Goal: Task Accomplishment & Management: Manage account settings

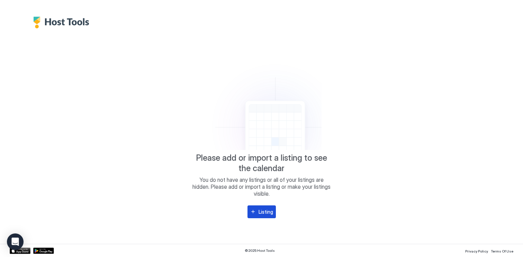
click at [264, 210] on div "Listing" at bounding box center [266, 211] width 15 height 7
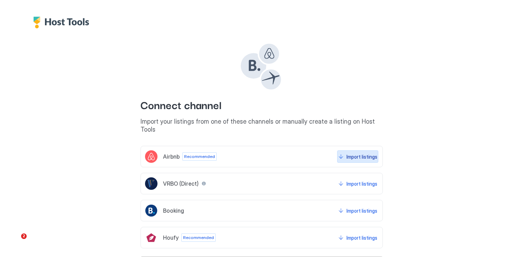
click at [359, 153] on div "Import listings" at bounding box center [362, 156] width 31 height 7
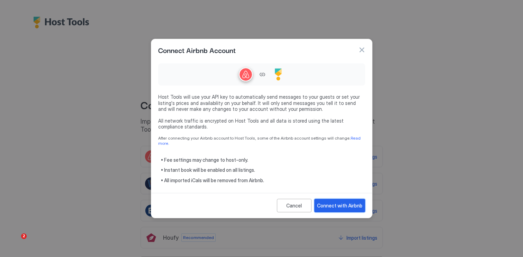
click at [347, 204] on div "Connect with Airbnb" at bounding box center [339, 205] width 45 height 7
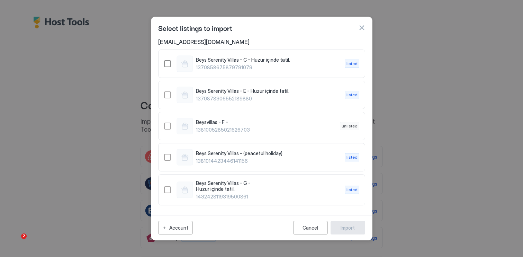
click at [165, 61] on div "1370858675879791079" at bounding box center [167, 63] width 7 height 7
click at [170, 96] on div "1370878306552189880" at bounding box center [167, 94] width 7 height 7
click at [172, 135] on div "Beysvillas - F - 1381005285021626703 unlisted" at bounding box center [261, 126] width 207 height 28
click at [169, 127] on div "1381005285021626703" at bounding box center [167, 126] width 7 height 7
click at [166, 161] on div "Beys Serenity Villas - (peaceful holiday) 1381014423446141156 listed" at bounding box center [261, 157] width 195 height 17
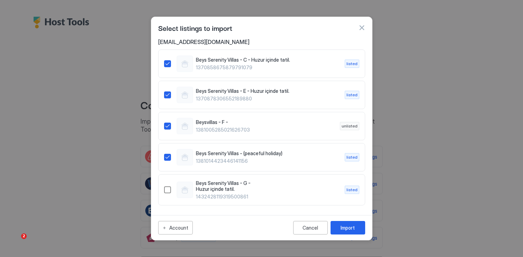
click at [171, 185] on div "Beys Serenity Villas - G - Huzur içinde tatil. 1432428119319500861 listed" at bounding box center [261, 190] width 195 height 20
click at [348, 228] on div "Import" at bounding box center [348, 227] width 14 height 7
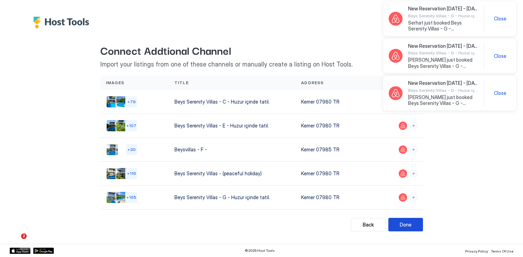
click at [408, 225] on div "Done" at bounding box center [406, 224] width 12 height 7
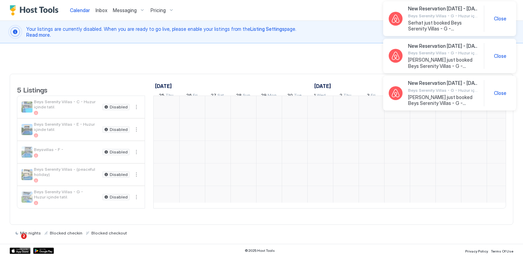
scroll to position [0, 385]
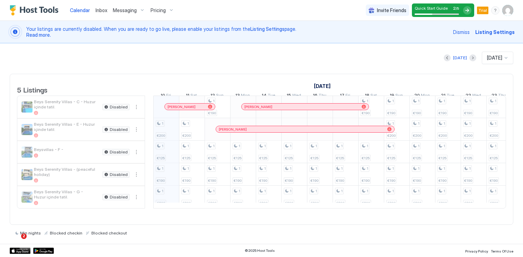
click at [430, 12] on div "Quick Start Guide 2 / 5" at bounding box center [437, 10] width 44 height 9
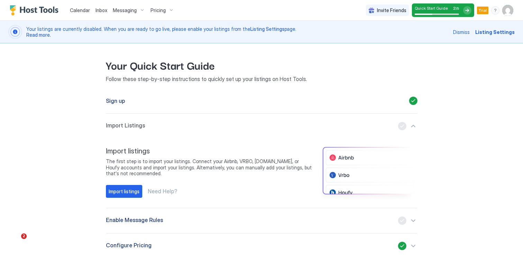
click at [84, 11] on span "Calendar" at bounding box center [80, 10] width 20 height 6
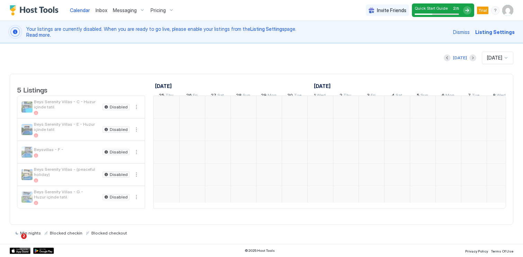
scroll to position [0, 385]
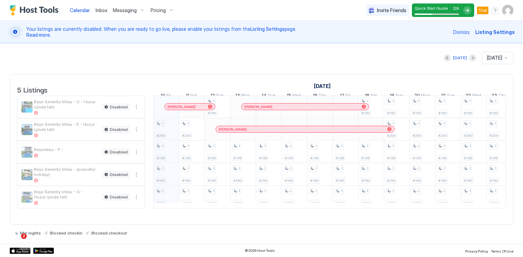
click at [98, 11] on span "Inbox" at bounding box center [102, 10] width 12 height 6
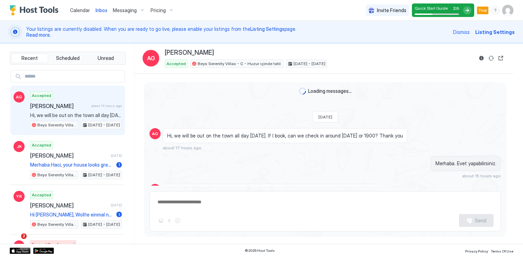
scroll to position [93, 0]
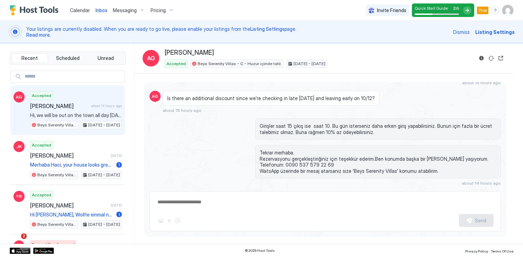
click at [126, 11] on span "Messaging" at bounding box center [125, 10] width 24 height 6
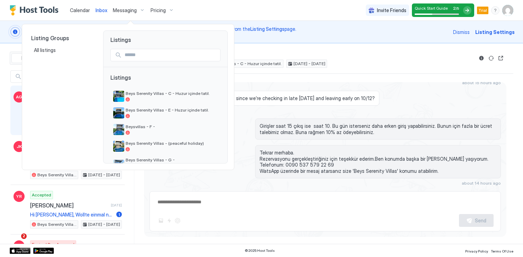
type textarea "*"
click at [126, 11] on div at bounding box center [261, 128] width 523 height 257
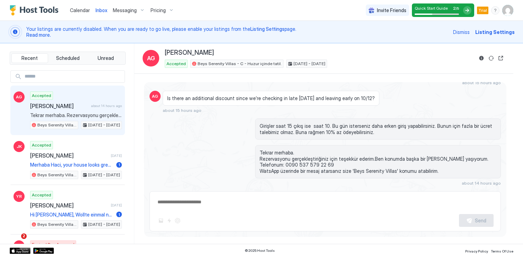
click at [153, 11] on span "Pricing" at bounding box center [158, 10] width 15 height 6
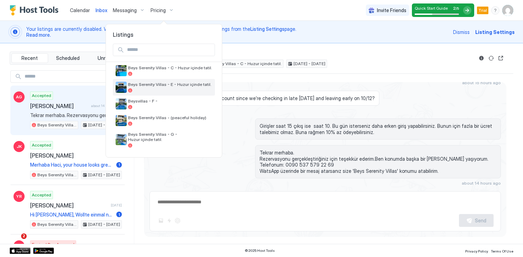
scroll to position [0, 0]
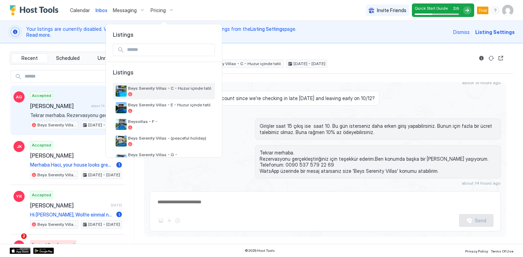
click at [163, 92] on div "Beys Serenity Villas - C - Huzur içinde tatil." at bounding box center [170, 91] width 84 height 11
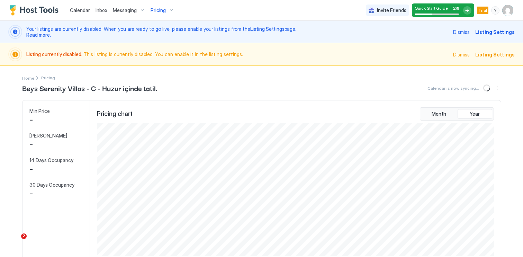
scroll to position [133, 398]
click at [504, 8] on img "User profile" at bounding box center [507, 10] width 11 height 11
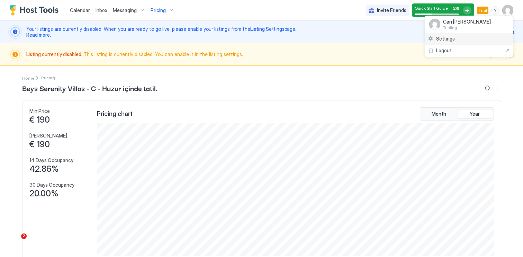
click at [448, 36] on span "Settings" at bounding box center [445, 39] width 19 height 6
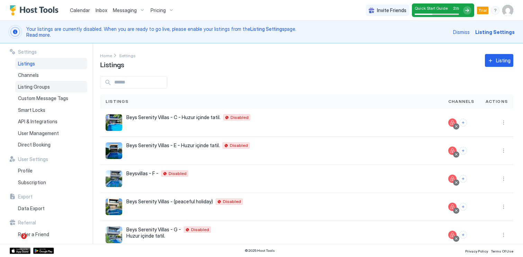
click at [46, 85] on span "Listing Groups" at bounding box center [34, 87] width 32 height 6
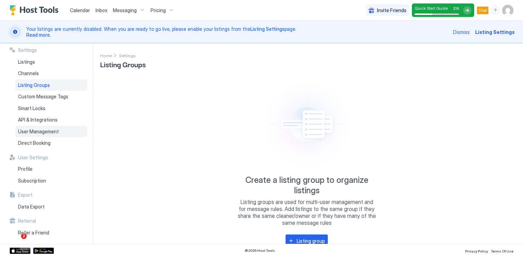
scroll to position [1, 0]
click at [52, 133] on span "User Management" at bounding box center [38, 132] width 41 height 6
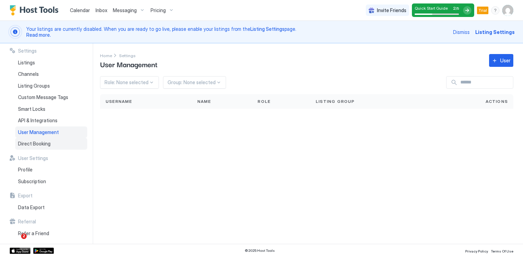
click at [49, 142] on span "Direct Booking" at bounding box center [34, 144] width 33 height 6
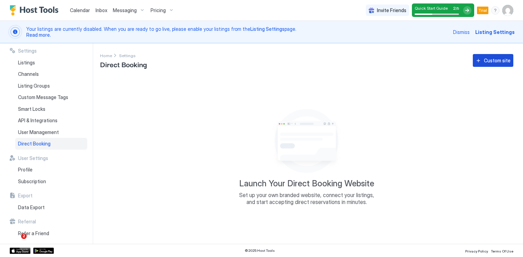
click at [492, 60] on div "Custom site" at bounding box center [497, 60] width 27 height 7
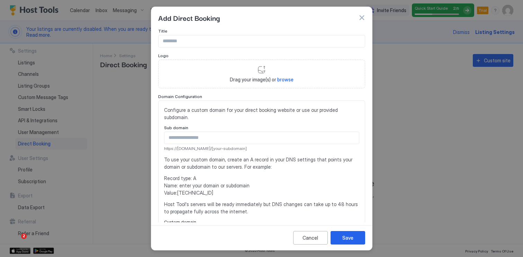
scroll to position [2, 0]
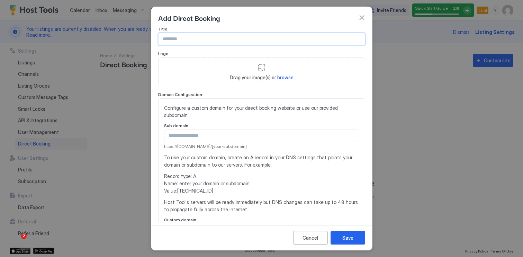
click at [204, 41] on input "Input Field" at bounding box center [262, 39] width 206 height 12
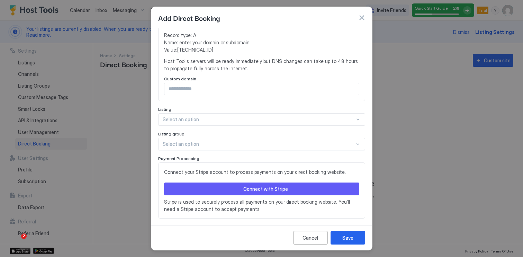
scroll to position [151, 0]
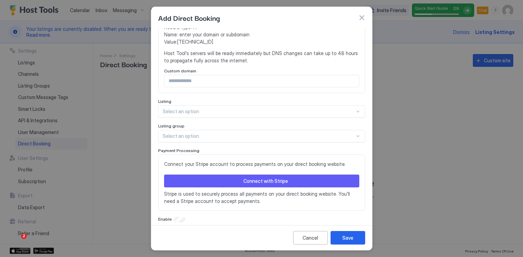
type input "****"
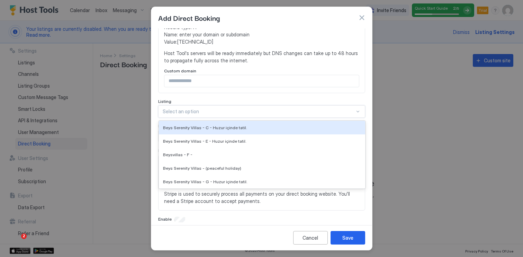
click at [220, 108] on div at bounding box center [259, 111] width 192 height 6
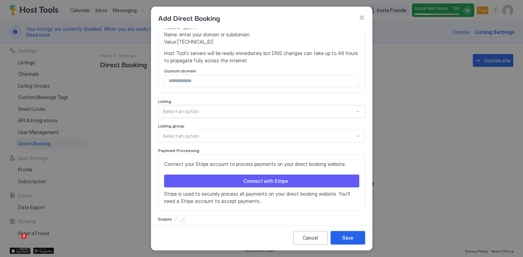
click at [220, 108] on div at bounding box center [259, 111] width 192 height 6
click at [354, 240] on button "Save" at bounding box center [348, 238] width 35 height 14
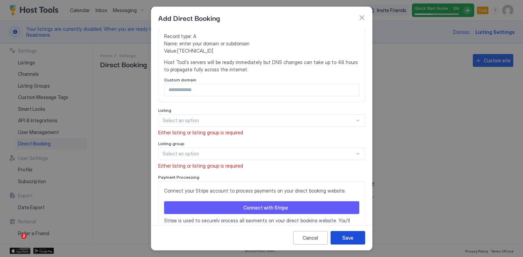
scroll to position [160, 0]
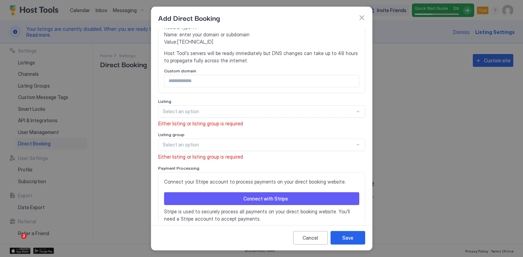
click at [115, 133] on div at bounding box center [261, 128] width 523 height 257
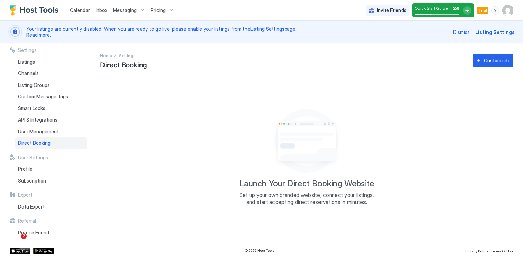
scroll to position [0, 0]
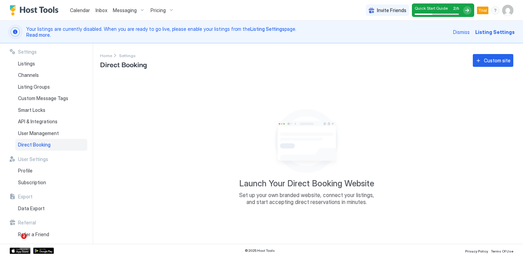
click at [100, 12] on span "Inbox" at bounding box center [102, 10] width 12 height 6
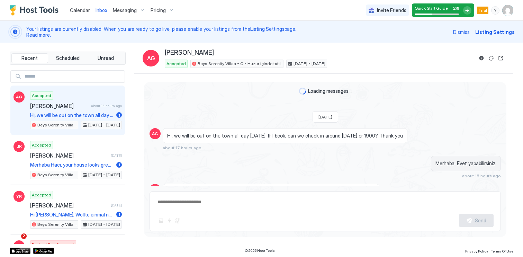
scroll to position [100, 0]
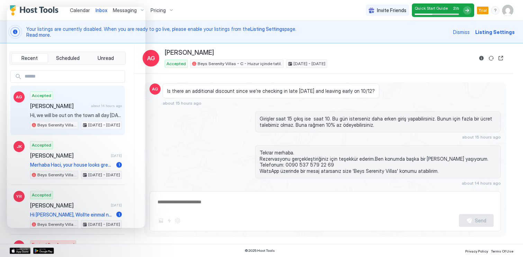
type textarea "*"
click at [212, 159] on div "Tekrar merhaba. Rezervasyonu gerçekleştiriğiniz için teşekkür ederim.Ben konumd…" at bounding box center [325, 165] width 351 height 41
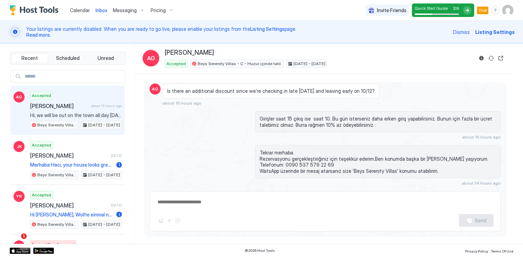
click at [31, 13] on img "Host Tools Logo" at bounding box center [36, 10] width 52 height 10
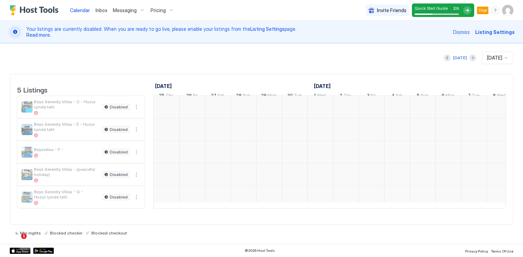
scroll to position [0, 385]
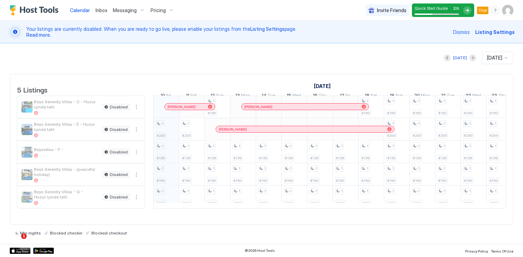
click at [115, 18] on button "Messaging" at bounding box center [129, 10] width 38 height 20
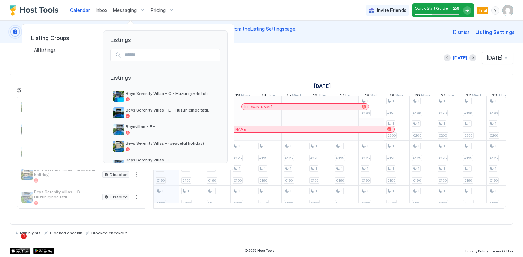
click at [126, 9] on div at bounding box center [261, 128] width 523 height 257
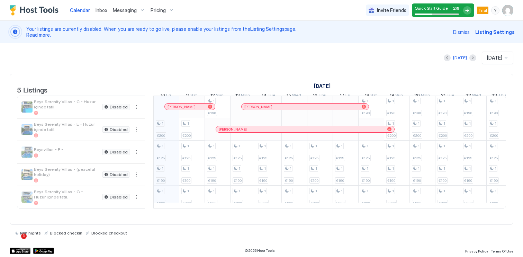
click at [126, 9] on span "Messaging" at bounding box center [125, 10] width 24 height 6
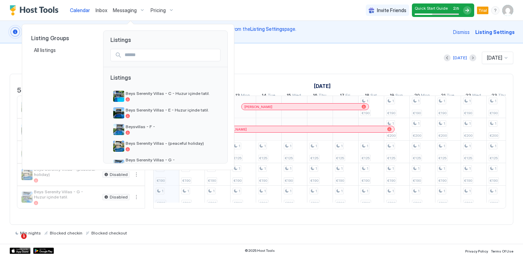
click at [126, 9] on div at bounding box center [261, 128] width 523 height 257
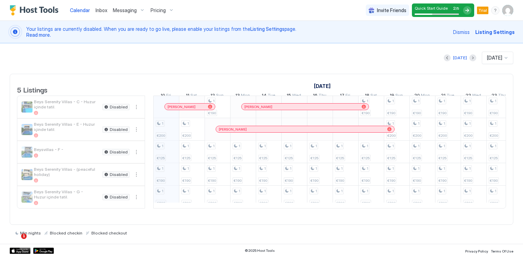
click at [436, 12] on div "Quick Start Guide 2 / 5" at bounding box center [437, 10] width 44 height 9
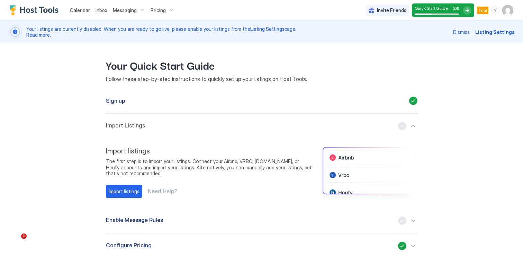
click at [513, 5] on img "User profile" at bounding box center [507, 10] width 11 height 11
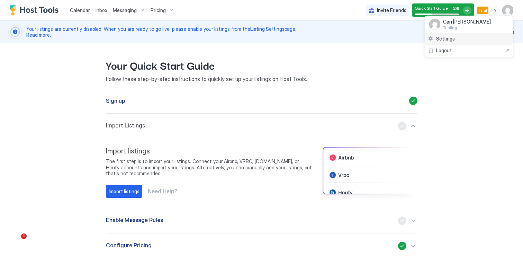
click at [451, 39] on span "Settings" at bounding box center [445, 39] width 19 height 6
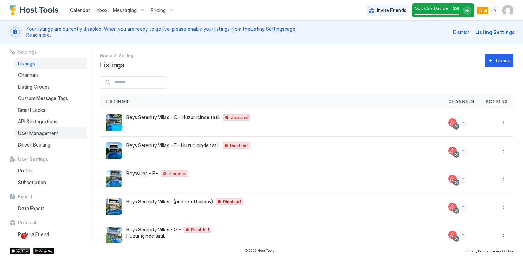
scroll to position [2, 0]
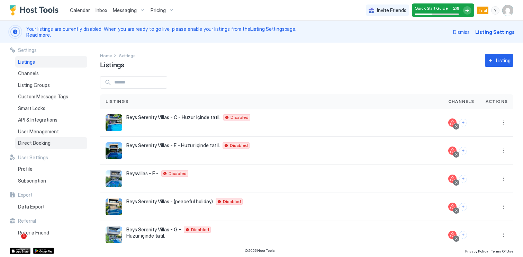
click at [41, 142] on span "Direct Booking" at bounding box center [34, 143] width 33 height 6
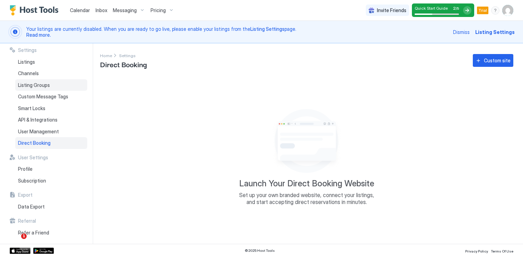
click at [42, 82] on span "Listing Groups" at bounding box center [34, 85] width 32 height 6
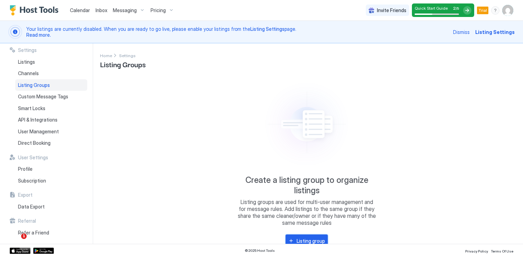
click at [297, 236] on button "Listing group" at bounding box center [307, 240] width 42 height 13
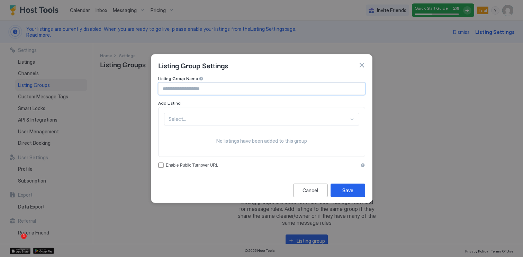
click at [189, 90] on input "Input Field" at bounding box center [262, 89] width 206 height 12
type input "**********"
click at [235, 120] on div "Select..." at bounding box center [261, 119] width 195 height 12
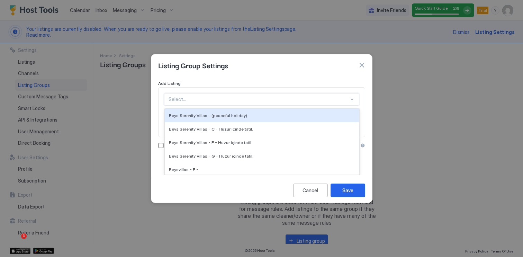
click at [235, 120] on div "Beys Serenity Villas - (peaceful holiday)" at bounding box center [262, 116] width 195 height 14
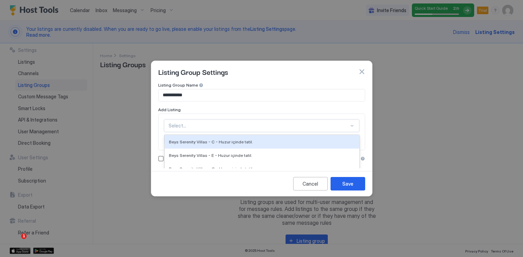
scroll to position [21, 0]
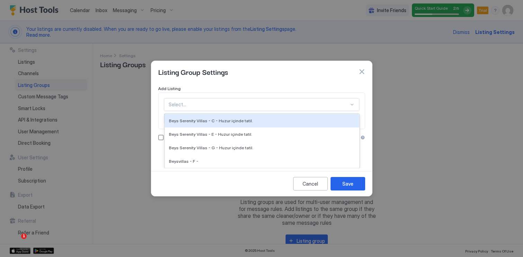
click at [230, 111] on div "option Beys Serenity Villas - (peaceful holiday), selected. Beys Serenity Villa…" at bounding box center [261, 104] width 195 height 12
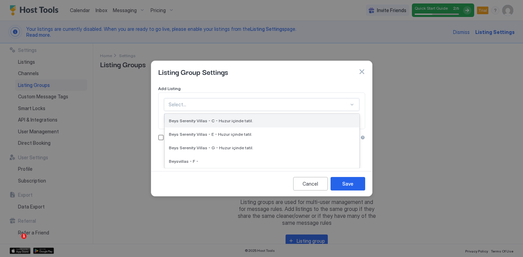
click at [229, 119] on span "Beys Serenity Villas - C - Huzur içinde tatil." at bounding box center [211, 120] width 84 height 5
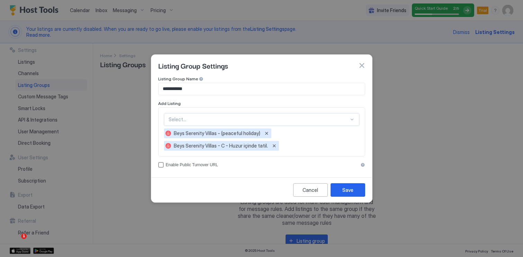
click at [237, 117] on div at bounding box center [259, 119] width 180 height 6
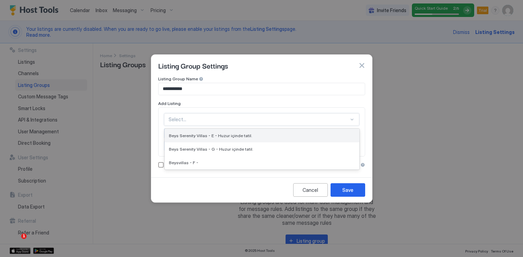
click at [236, 137] on span "Beys Serenity Villas - E - Huzur içinde tatil." at bounding box center [210, 135] width 83 height 5
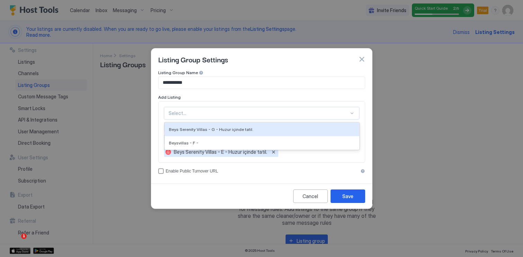
click at [236, 115] on div at bounding box center [259, 113] width 180 height 6
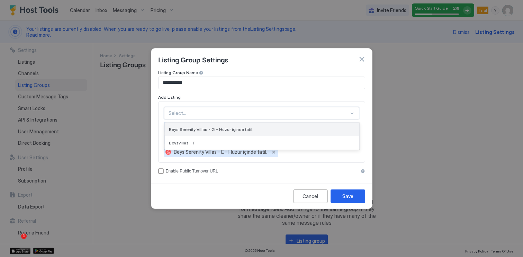
click at [236, 128] on span "Beys Serenity Villas - G - Huzur içinde tatil." at bounding box center [211, 129] width 84 height 5
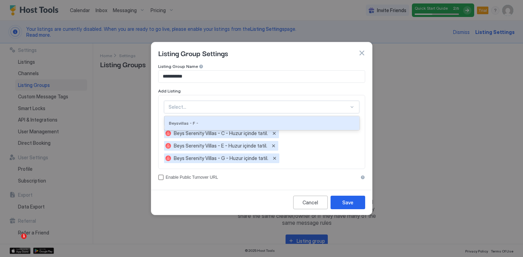
click at [236, 104] on div at bounding box center [259, 107] width 180 height 6
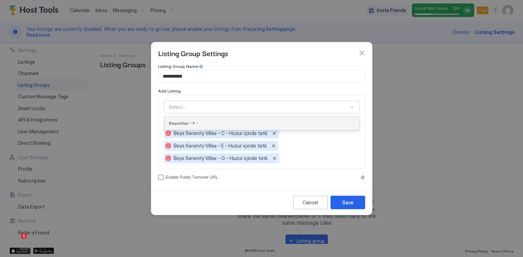
click at [236, 121] on div "Beysvillas - F -" at bounding box center [262, 122] width 186 height 5
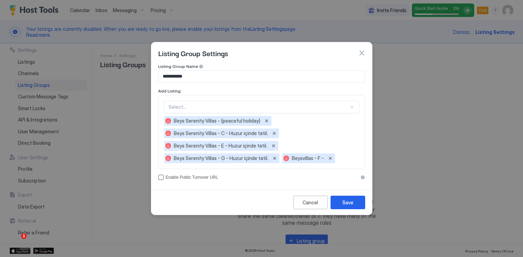
drag, startPoint x: 362, startPoint y: 177, endPoint x: 353, endPoint y: 181, distance: 9.5
click at [353, 181] on div "**********" at bounding box center [261, 125] width 221 height 123
click at [351, 207] on button "Save" at bounding box center [348, 203] width 35 height 14
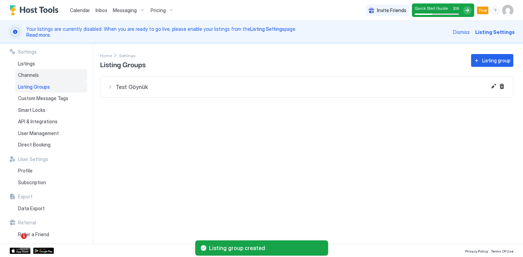
click at [38, 73] on span "Channels" at bounding box center [28, 75] width 21 height 6
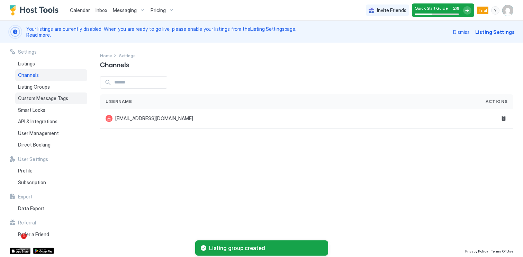
click at [53, 93] on div "Custom Message Tags" at bounding box center [51, 98] width 72 height 12
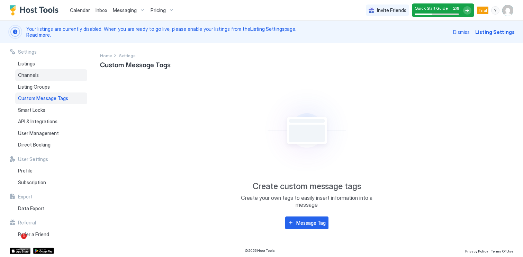
click at [44, 80] on div "Channels" at bounding box center [51, 75] width 72 height 12
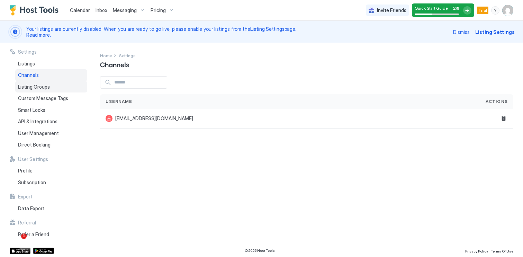
click at [45, 89] on span "Listing Groups" at bounding box center [34, 87] width 32 height 6
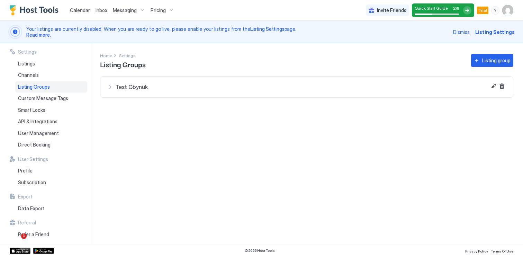
click at [109, 87] on div "Test Göynük" at bounding box center [306, 86] width 399 height 7
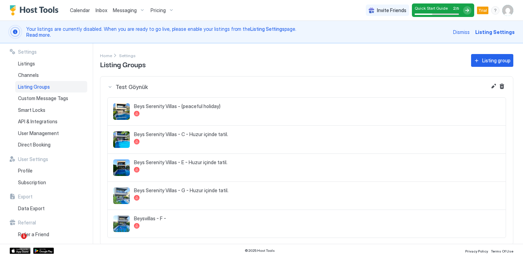
scroll to position [2, 0]
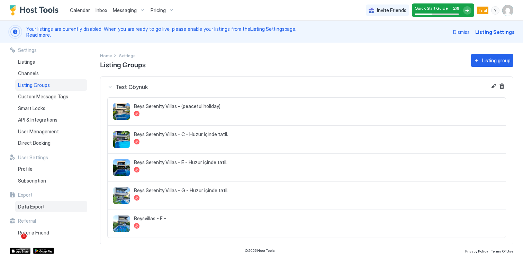
click at [42, 203] on div "Data Export" at bounding box center [51, 207] width 72 height 12
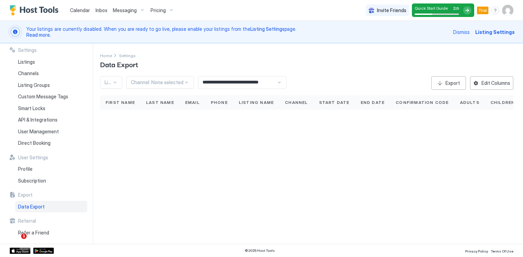
click at [225, 81] on input "**********" at bounding box center [237, 83] width 78 height 12
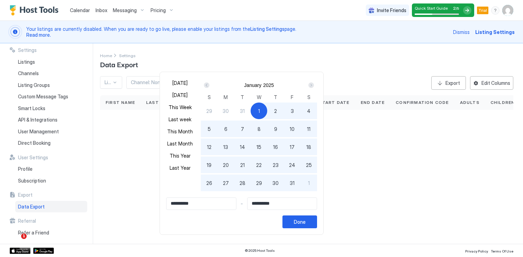
click at [226, 81] on div "January 2025" at bounding box center [259, 85] width 116 height 12
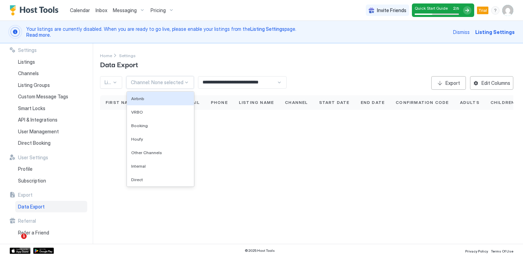
click at [161, 84] on div at bounding box center [157, 82] width 53 height 6
click at [110, 81] on div at bounding box center [108, 82] width 7 height 6
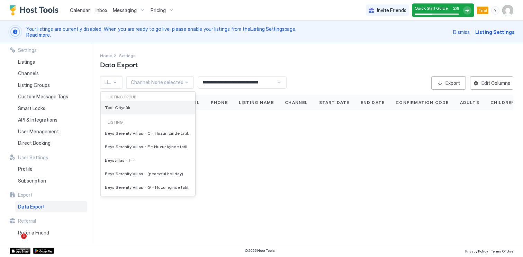
click at [123, 107] on span "Test Göynük" at bounding box center [117, 107] width 25 height 5
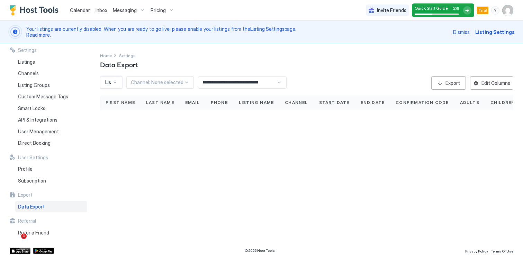
click at [116, 78] on div "Listing: Test Göynük" at bounding box center [111, 82] width 22 height 12
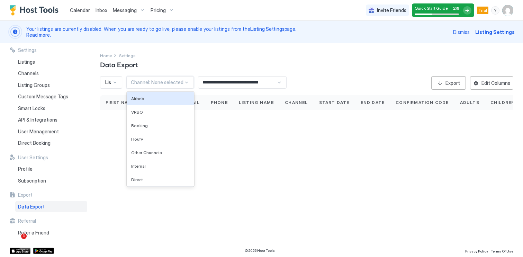
click at [148, 85] on div at bounding box center [157, 82] width 53 height 6
click at [144, 99] on div "Airbnb" at bounding box center [160, 98] width 59 height 5
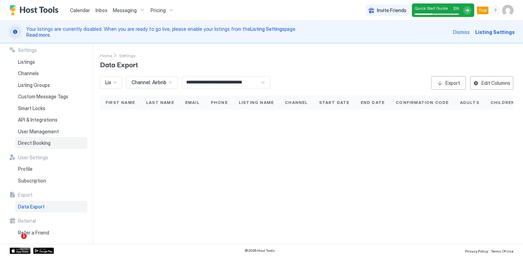
click at [45, 141] on span "Direct Booking" at bounding box center [34, 143] width 33 height 6
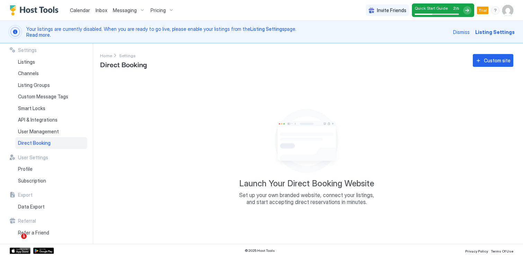
click at [489, 52] on div "Home Settings Direct Booking Custom site" at bounding box center [306, 61] width 413 height 18
click at [489, 57] on div "Custom site" at bounding box center [497, 60] width 27 height 7
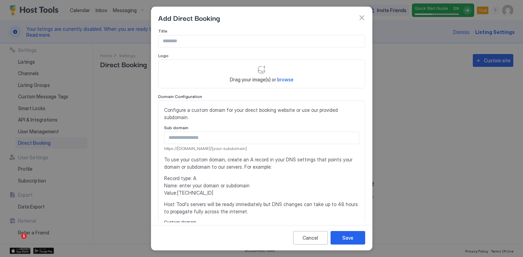
click at [194, 41] on input "Input Field" at bounding box center [262, 41] width 206 height 12
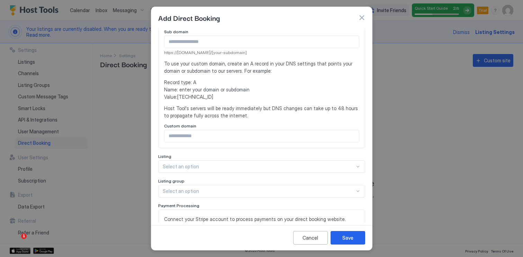
scroll to position [151, 0]
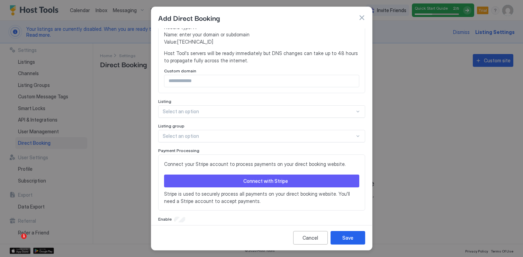
type input "****"
click at [204, 132] on div "Select an option" at bounding box center [261, 136] width 207 height 12
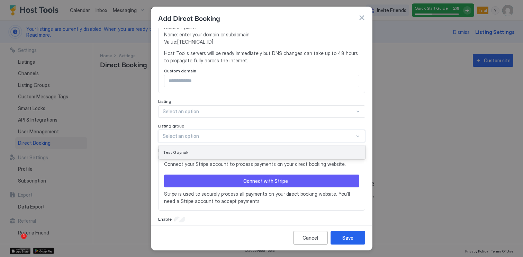
click at [200, 150] on div "Test Göynük" at bounding box center [262, 152] width 198 height 5
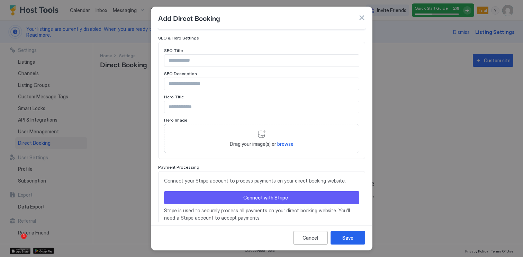
scroll to position [280, 0]
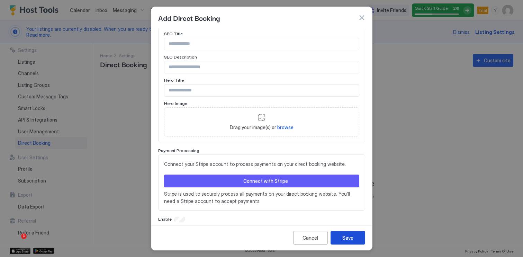
click at [349, 237] on div "Save" at bounding box center [347, 237] width 11 height 7
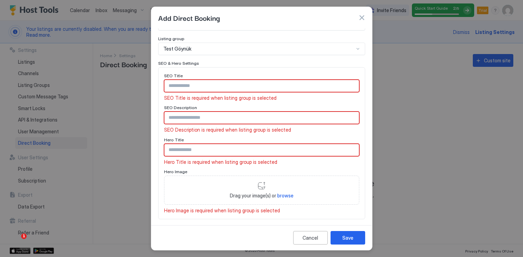
scroll to position [194, 0]
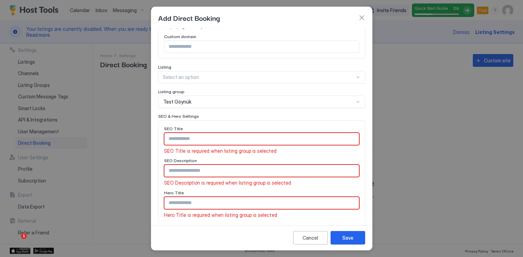
click at [234, 126] on div "SEO Title" at bounding box center [261, 129] width 195 height 7
click at [228, 133] on input "Input Field" at bounding box center [261, 139] width 195 height 12
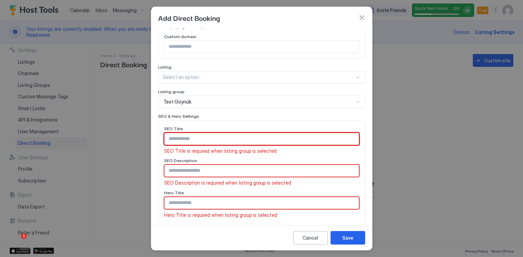
click at [219, 96] on div "Test Göynük" at bounding box center [261, 102] width 207 height 12
click at [197, 135] on input "Input Field" at bounding box center [261, 139] width 195 height 12
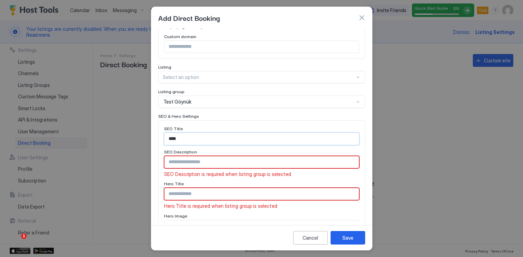
type input "****"
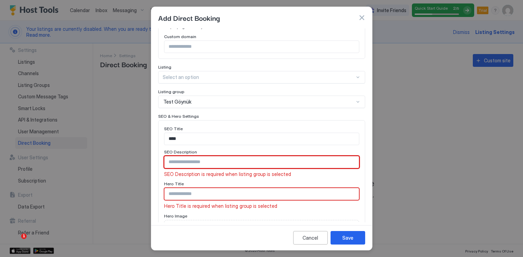
click at [194, 156] on input "Input Field" at bounding box center [261, 162] width 195 height 12
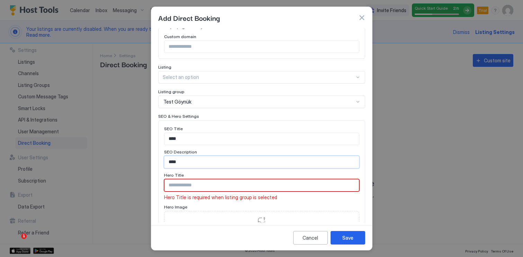
type input "****"
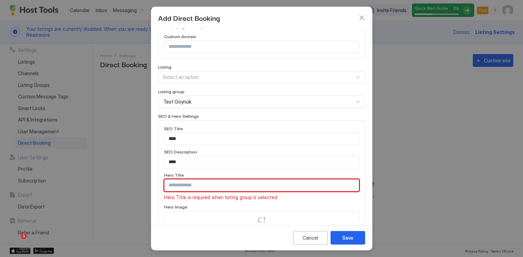
click at [197, 179] on input "Input Field" at bounding box center [261, 185] width 195 height 12
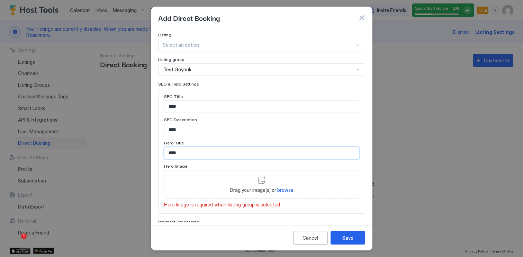
scroll to position [298, 0]
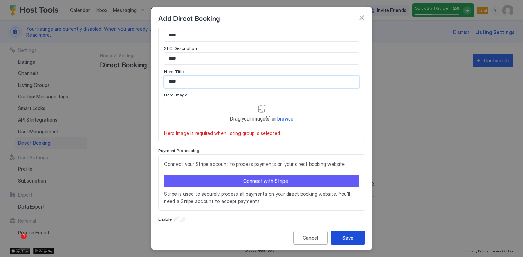
type input "****"
click at [350, 237] on div "Save" at bounding box center [347, 237] width 11 height 7
click at [311, 237] on div "Cancel" at bounding box center [311, 237] width 16 height 7
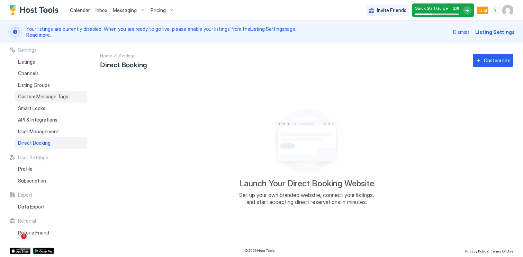
scroll to position [0, 0]
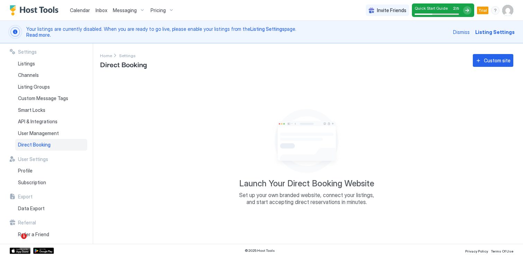
click at [186, 116] on div "Launch Your Direct Booking Website Set up your own branded website, connect you…" at bounding box center [306, 155] width 413 height 159
